Goal: Information Seeking & Learning: Learn about a topic

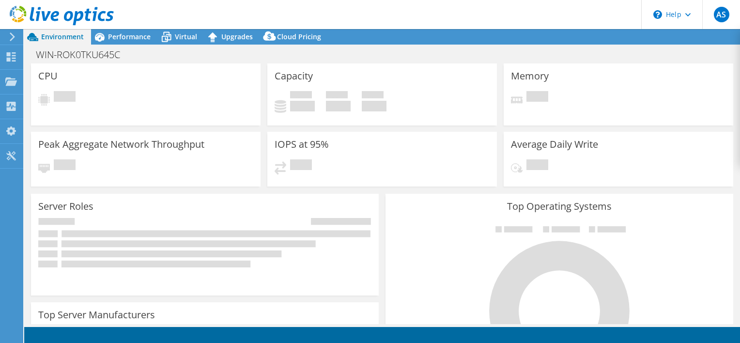
select select "USEast"
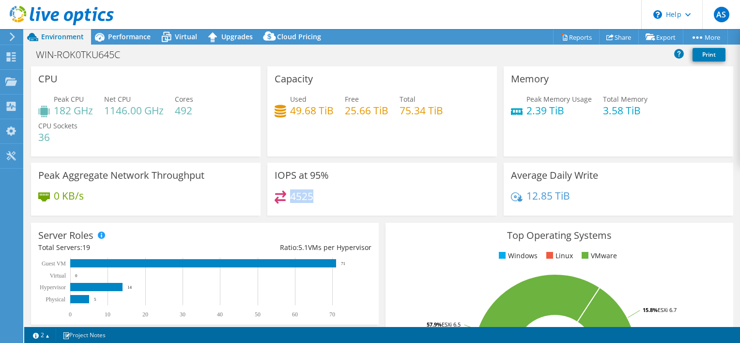
drag, startPoint x: 288, startPoint y: 196, endPoint x: 339, endPoint y: 201, distance: 51.2
click at [339, 201] on div "4525" at bounding box center [382, 200] width 215 height 21
click at [125, 36] on span "Performance" at bounding box center [129, 36] width 43 height 9
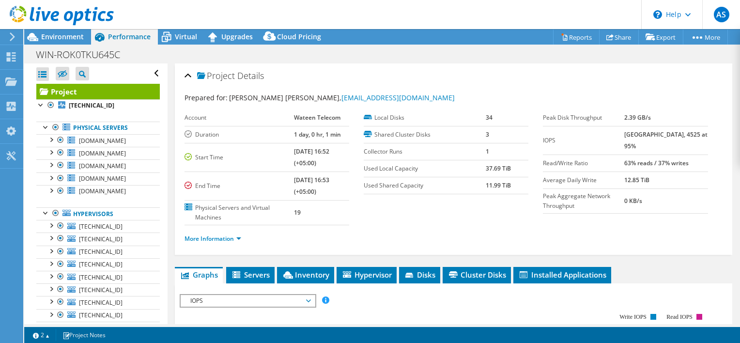
scroll to position [191, 0]
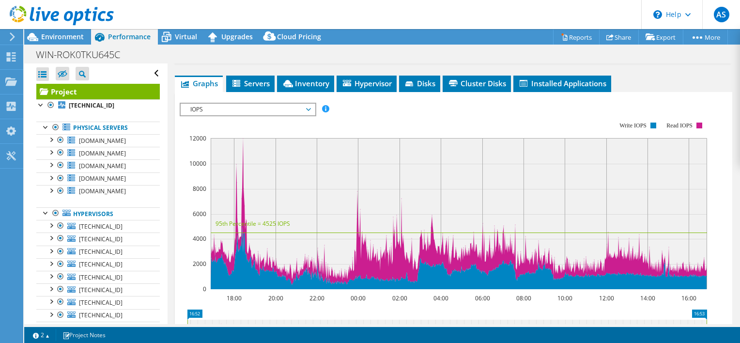
click at [222, 109] on span "IOPS" at bounding box center [247, 110] width 124 height 12
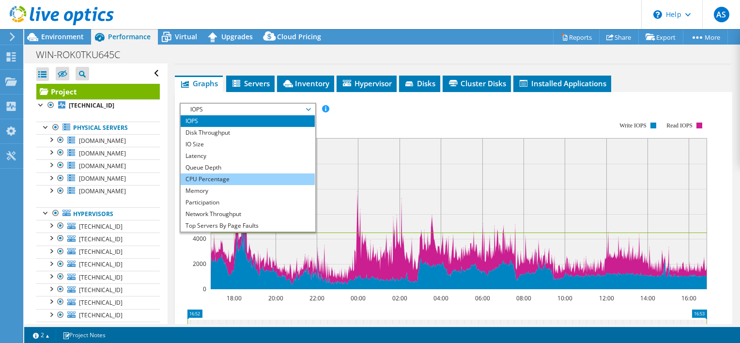
click at [202, 179] on li "CPU Percentage" at bounding box center [248, 179] width 134 height 12
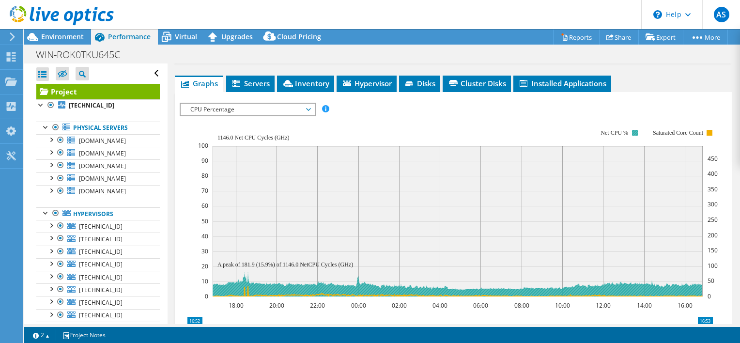
click at [634, 132] on rect at bounding box center [635, 133] width 6 height 6
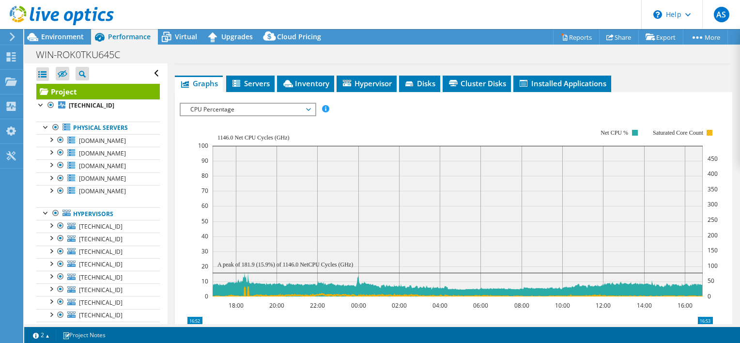
click at [709, 133] on rect at bounding box center [710, 133] width 6 height 6
click at [551, 85] on span "Installed Applications" at bounding box center [562, 83] width 88 height 10
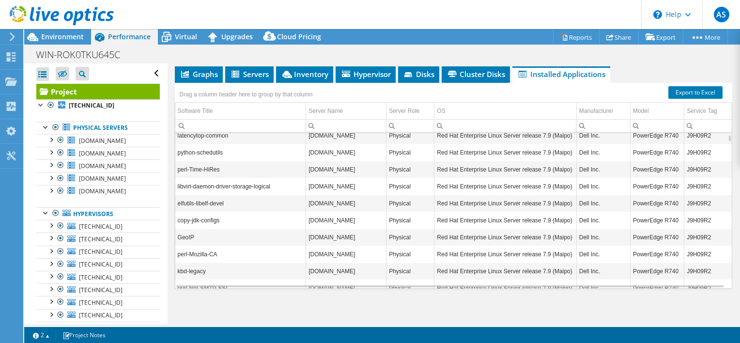
scroll to position [296, 0]
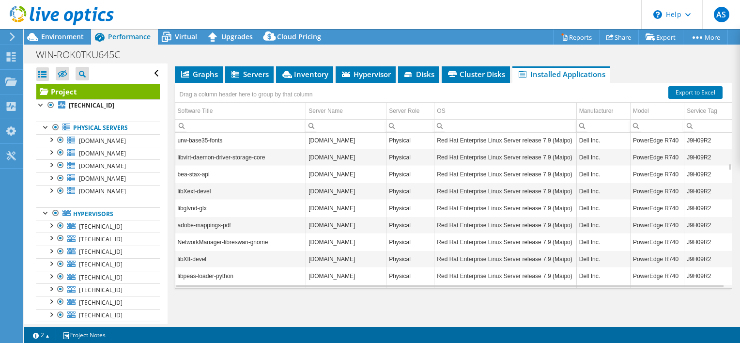
click at [437, 233] on td "Red Hat Enterprise Linux Server release 7.9 (Maipo)" at bounding box center [505, 241] width 142 height 17
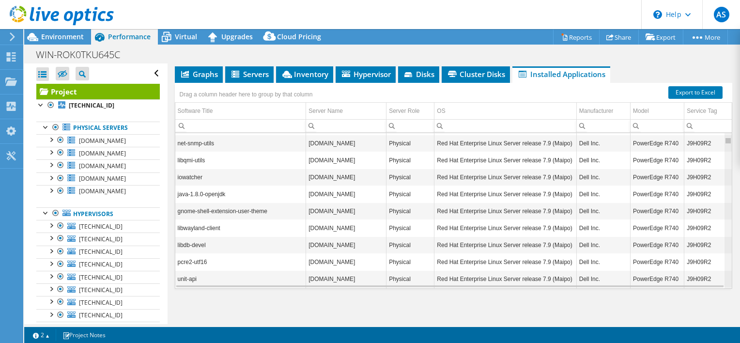
scroll to position [0, 0]
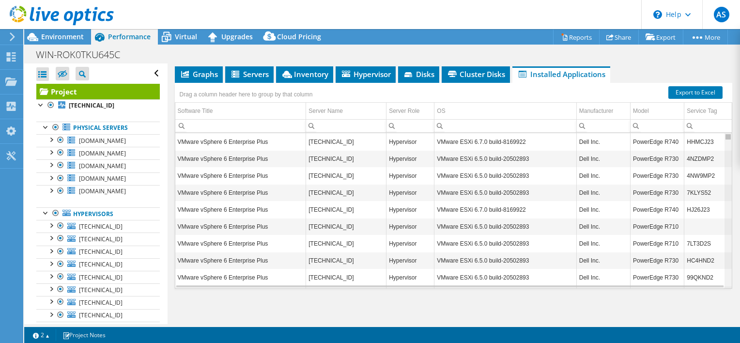
drag, startPoint x: 721, startPoint y: 165, endPoint x: 741, endPoint y: 76, distance: 91.4
click at [740, 76] on html "AS End User [PERSON_NAME] [PERSON_NAME][EMAIL_ADDRESS][PERSON_NAME][DOMAIN_NAME…" at bounding box center [370, 171] width 740 height 343
click at [614, 56] on div "Only include Dell servers Off" at bounding box center [654, 55] width 125 height 15
